Goal: Find specific page/section: Find specific page/section

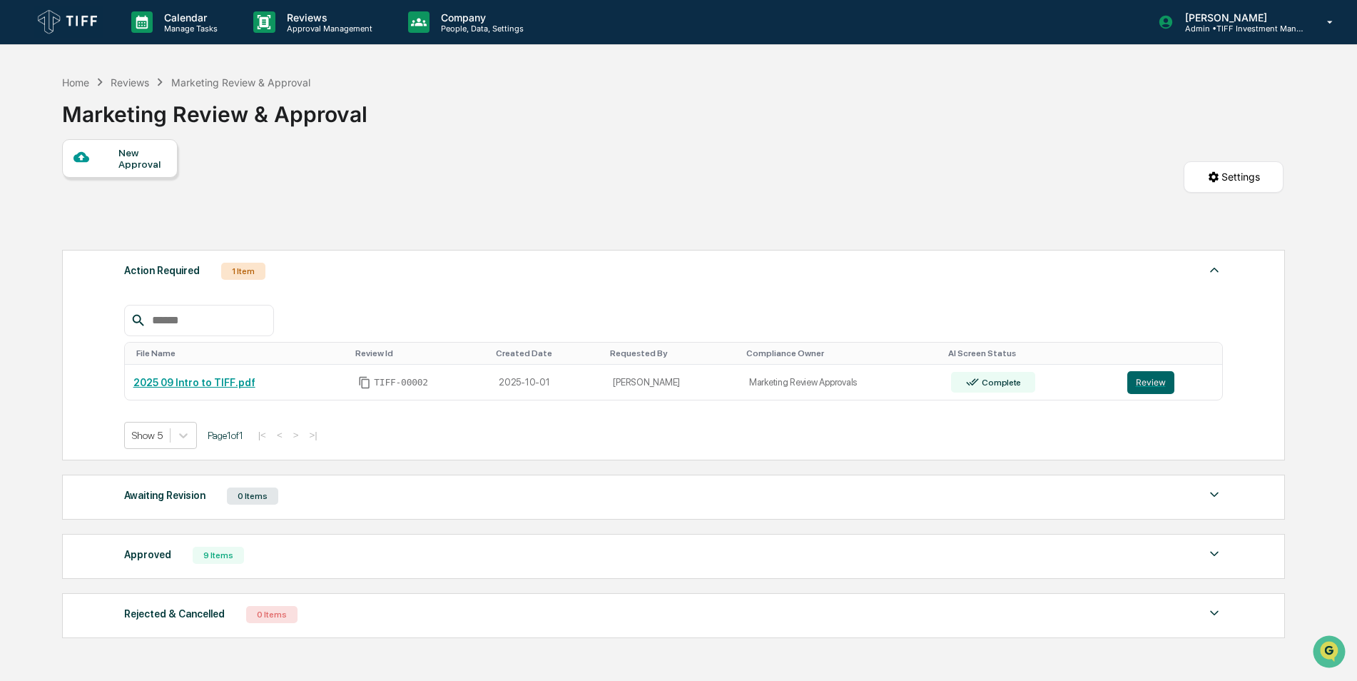
click at [40, 19] on img at bounding box center [68, 21] width 69 height 31
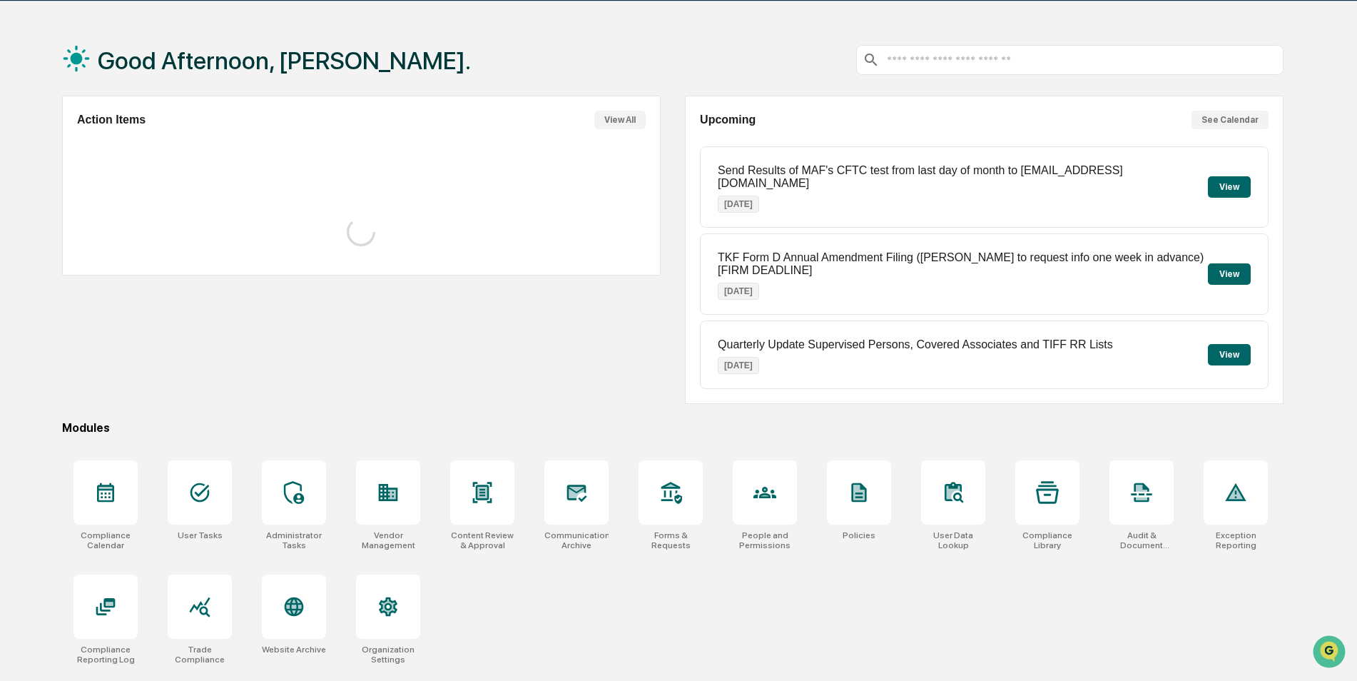
scroll to position [68, 0]
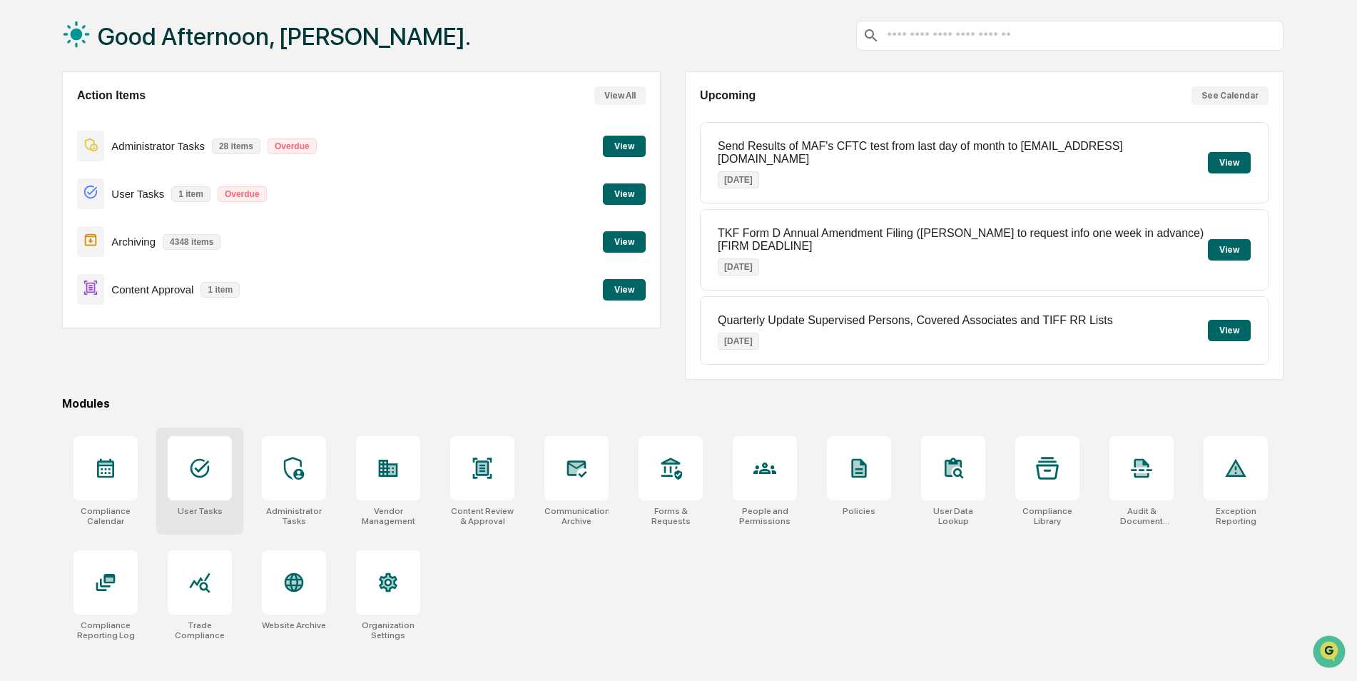
click at [203, 457] on icon at bounding box center [199, 468] width 23 height 23
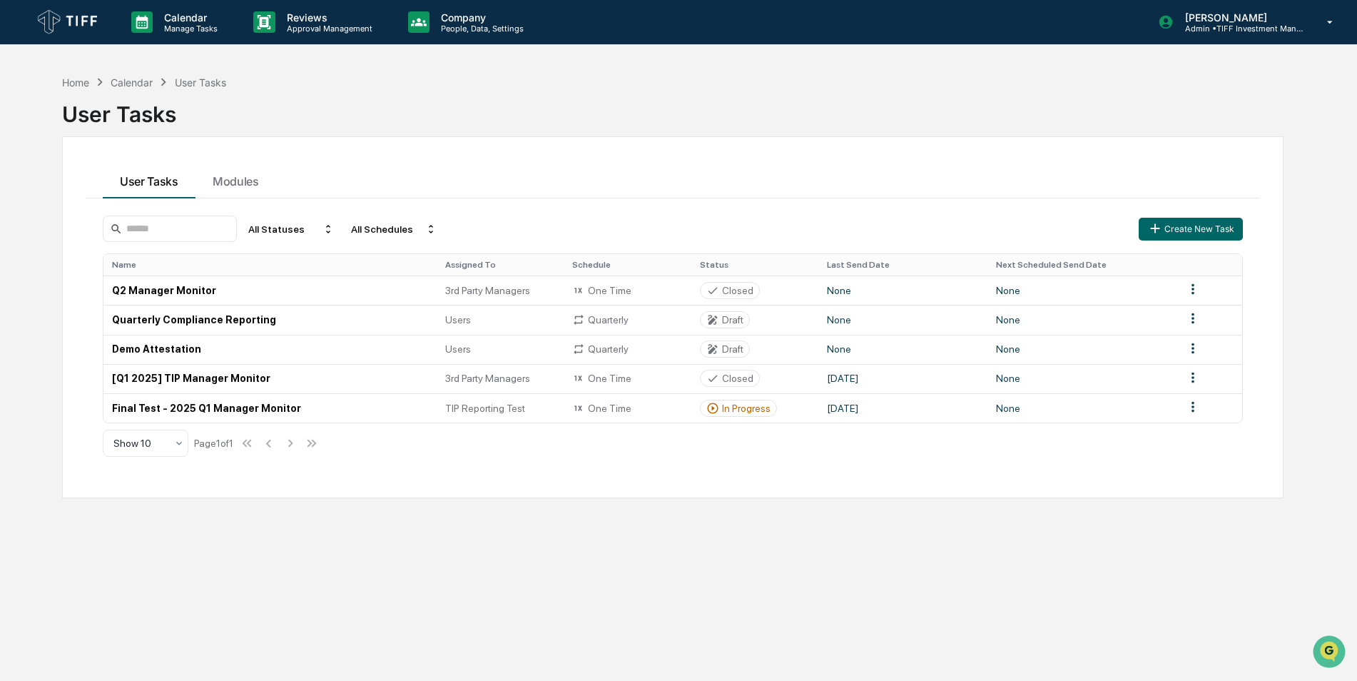
click at [337, 547] on div "Home Calendar User Tasks User Tasks User Tasks Modules All Statuses All Schedul…" at bounding box center [673, 408] width 1264 height 681
